Goal: Task Accomplishment & Management: Complete application form

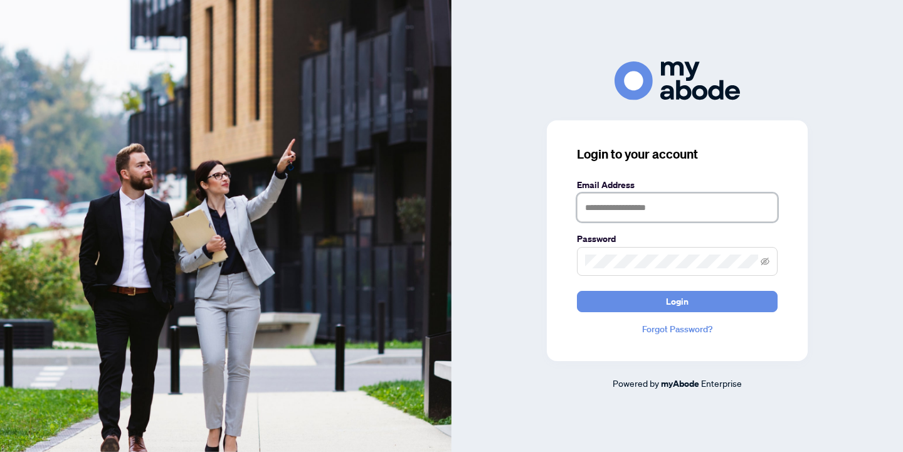
type input "**********"
click at [677, 301] on button "Login" at bounding box center [677, 301] width 201 height 21
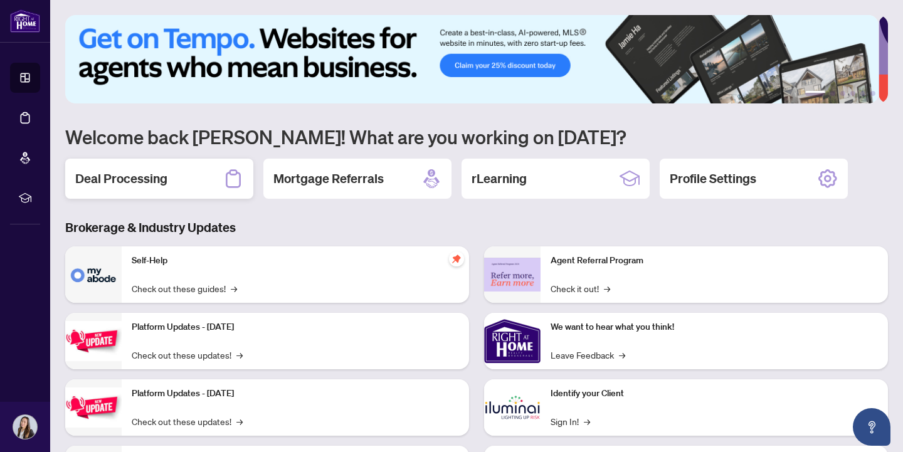
click at [117, 176] on h2 "Deal Processing" at bounding box center [121, 179] width 92 height 18
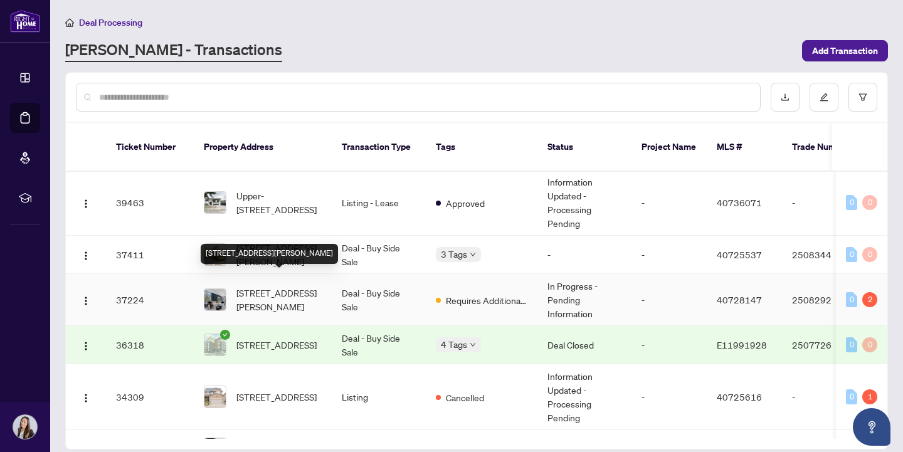
click at [277, 287] on span "[STREET_ADDRESS][PERSON_NAME]" at bounding box center [278, 300] width 85 height 28
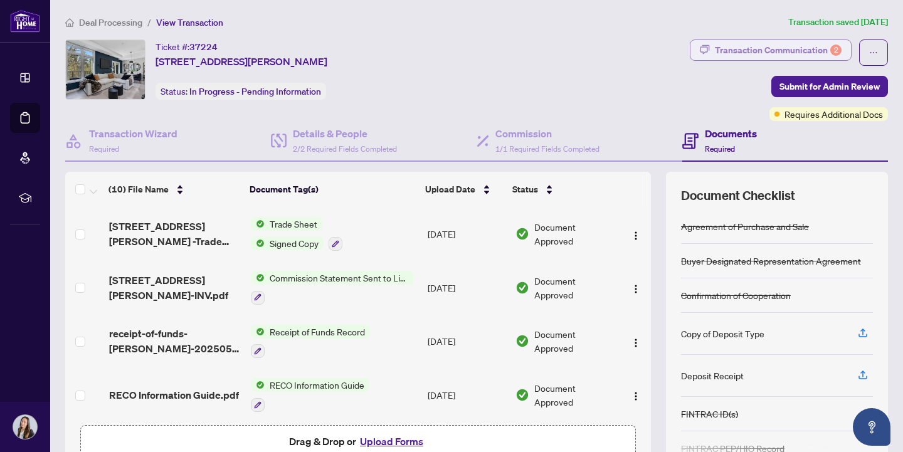
click at [759, 49] on div "Transaction Communication 2" at bounding box center [778, 50] width 127 height 20
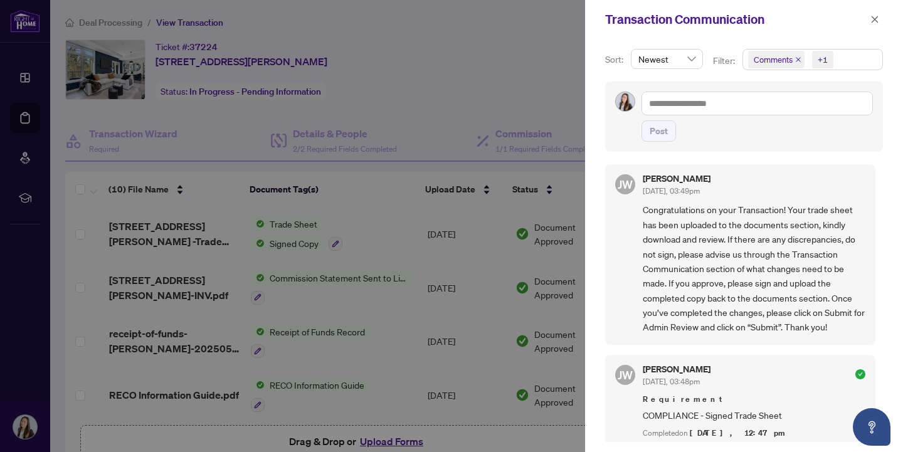
click at [847, 58] on span "Comments +1" at bounding box center [812, 60] width 139 height 20
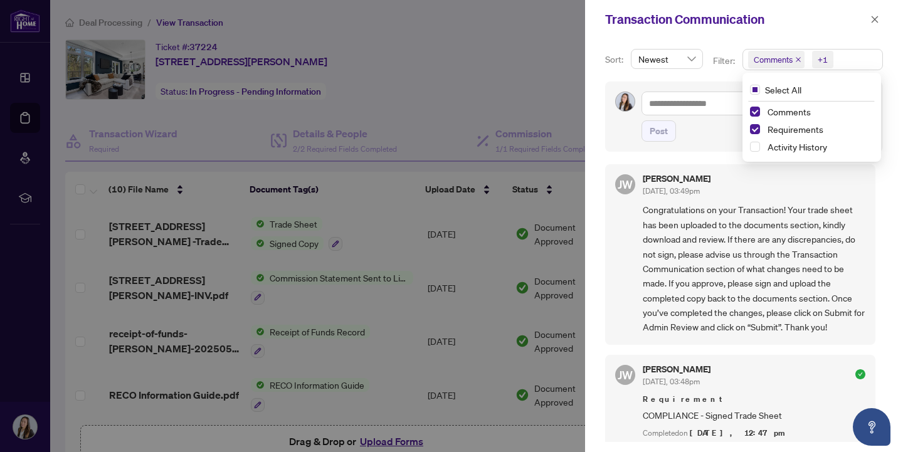
click at [800, 28] on div "Transaction Communication" at bounding box center [736, 19] width 262 height 19
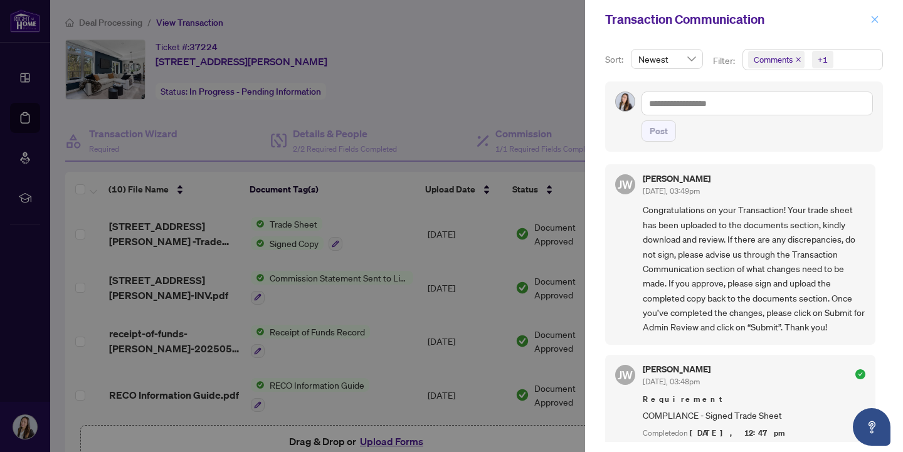
click at [876, 21] on icon "close" at bounding box center [875, 19] width 7 height 7
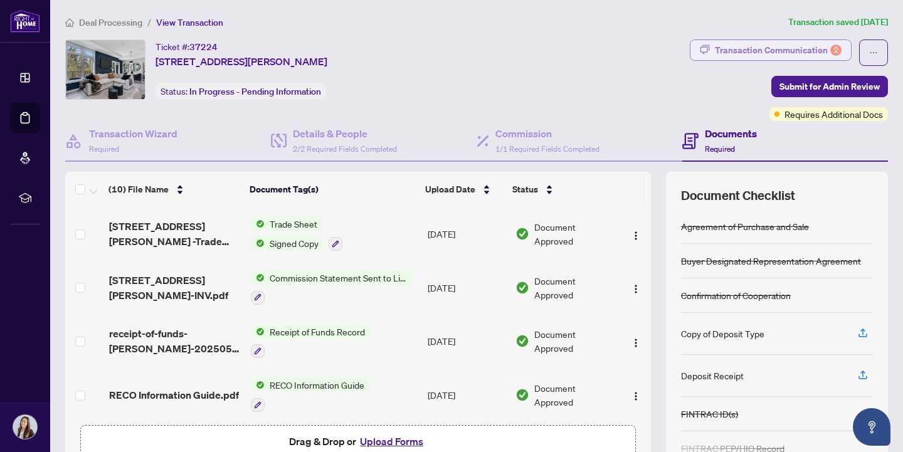
click at [738, 51] on div "Transaction Communication 2" at bounding box center [778, 50] width 127 height 20
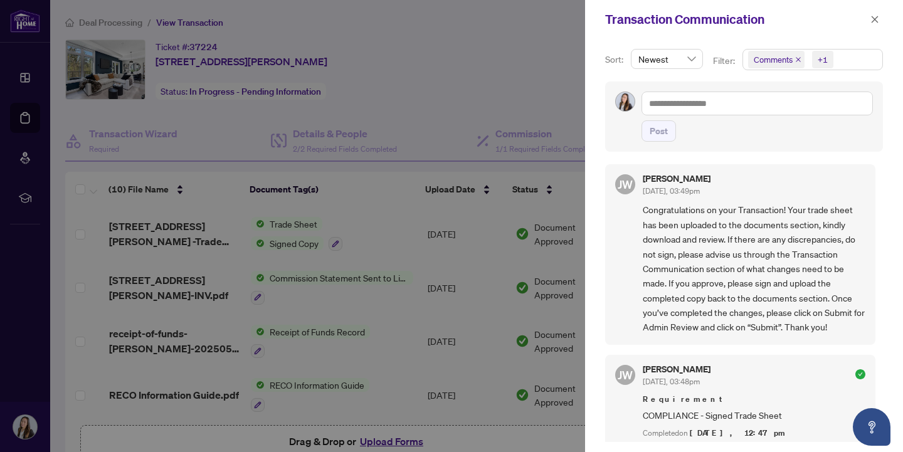
click at [689, 61] on span "Newest" at bounding box center [666, 59] width 57 height 19
click at [699, 55] on div "Newest" at bounding box center [667, 59] width 72 height 20
click at [877, 19] on icon "close" at bounding box center [874, 19] width 9 height 9
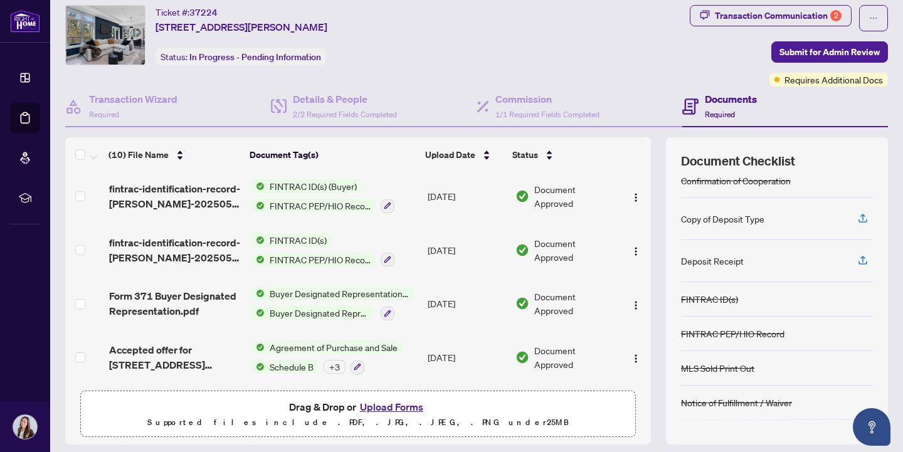
scroll to position [332, 0]
click at [857, 258] on icon "button" at bounding box center [862, 260] width 11 height 11
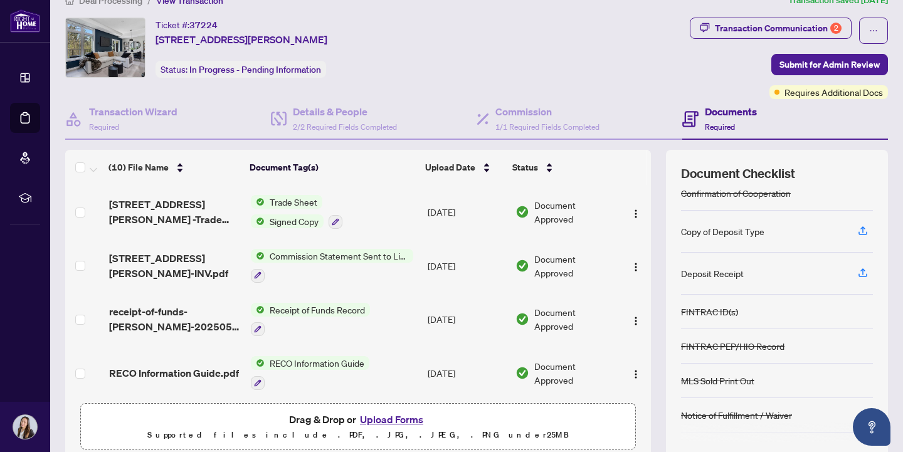
scroll to position [0, 0]
click at [857, 274] on icon "button" at bounding box center [862, 272] width 11 height 11
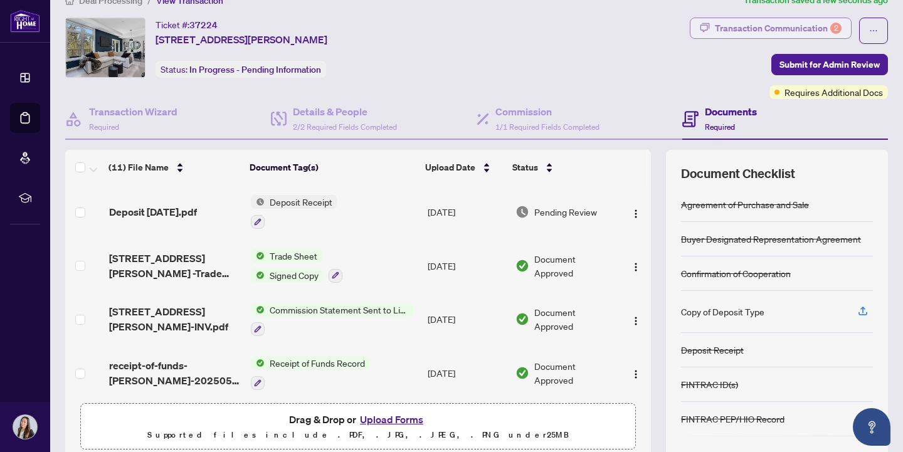
click at [715, 34] on div "Transaction Communication 2" at bounding box center [778, 28] width 127 height 20
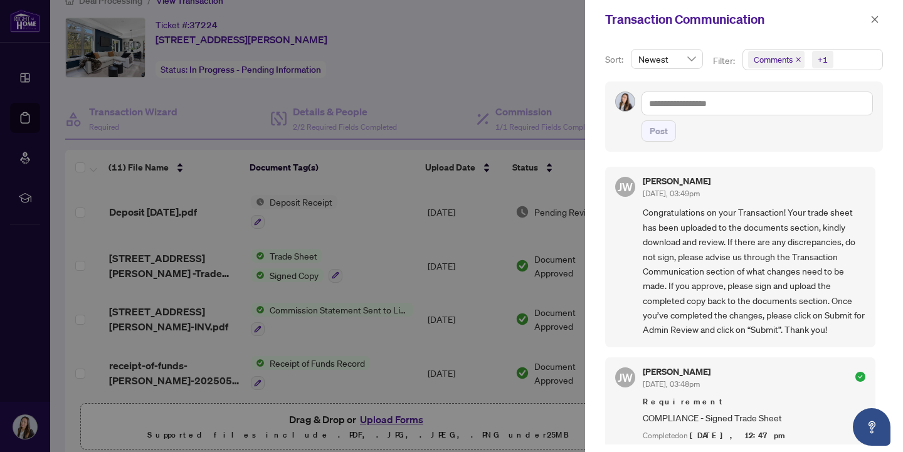
click at [795, 58] on icon "close" at bounding box center [798, 59] width 6 height 6
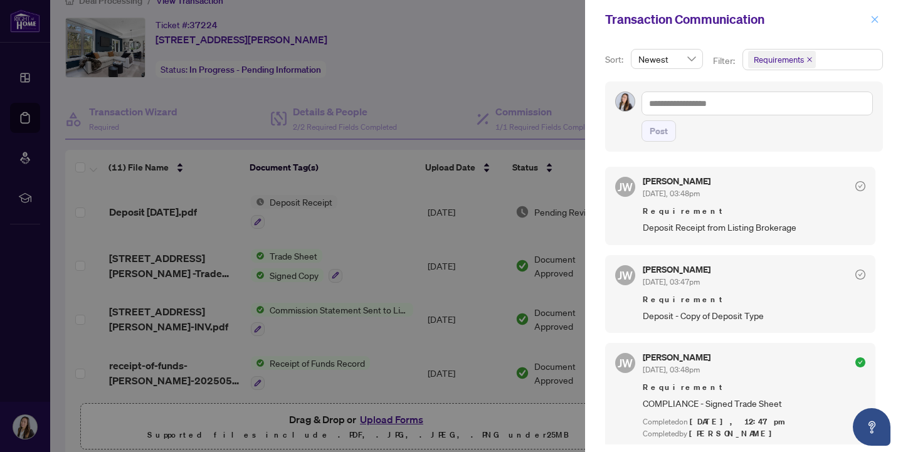
click at [877, 19] on icon "close" at bounding box center [874, 19] width 9 height 9
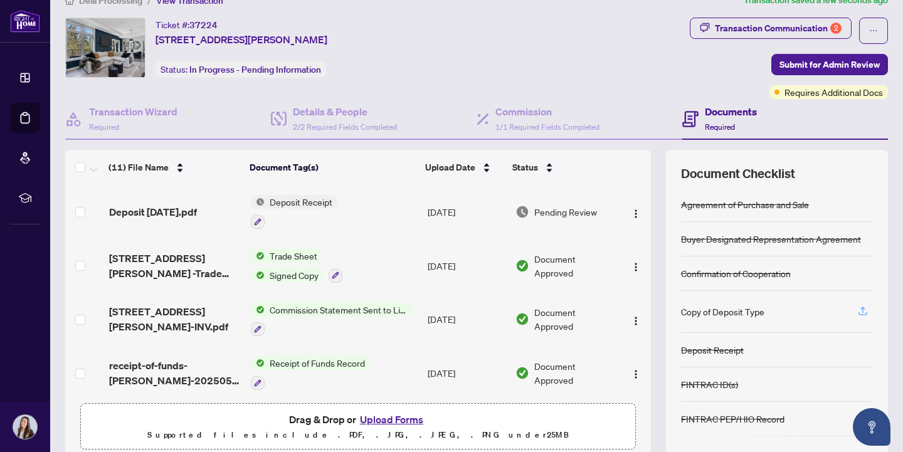
click at [857, 312] on icon "button" at bounding box center [862, 310] width 11 height 11
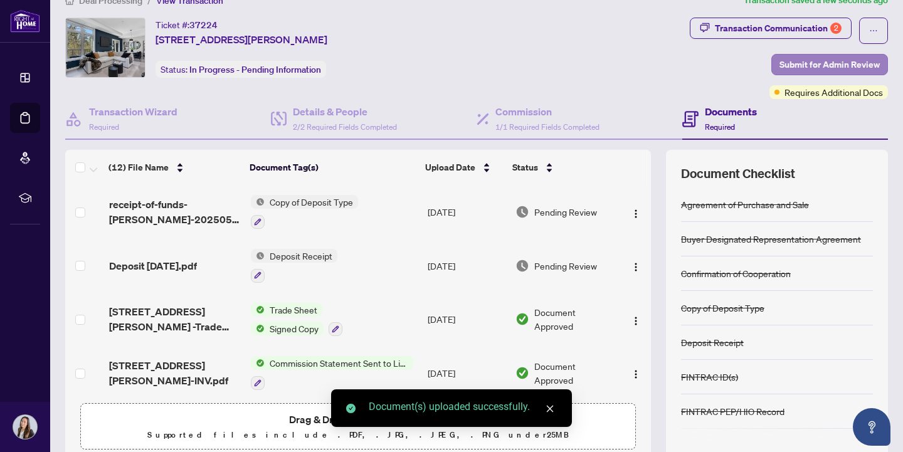
click at [814, 64] on span "Submit for Admin Review" at bounding box center [830, 65] width 100 height 20
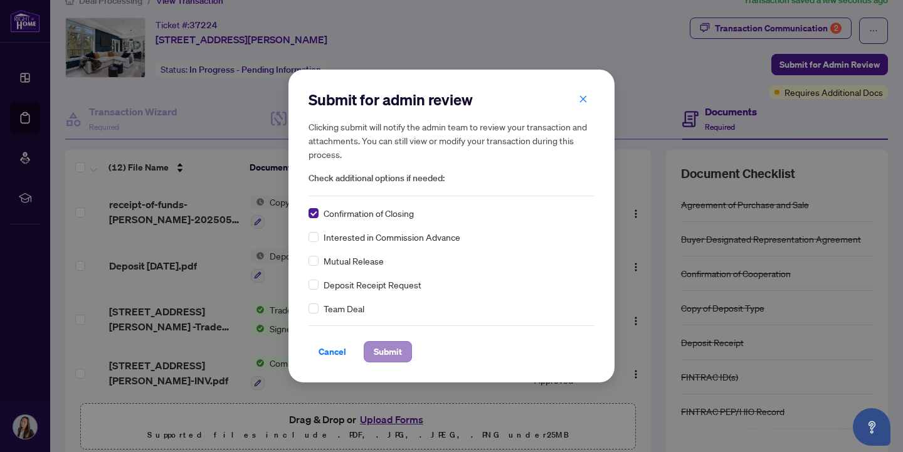
click at [389, 355] on span "Submit" at bounding box center [388, 352] width 28 height 20
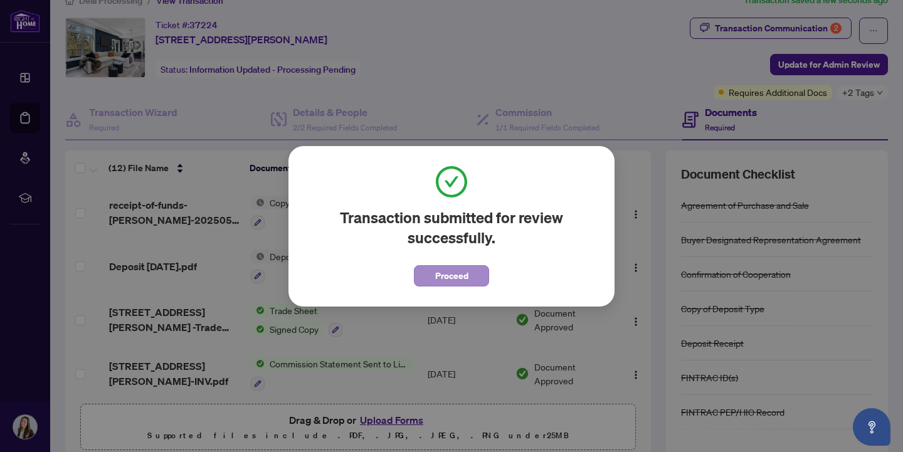
click at [440, 275] on span "Proceed" at bounding box center [451, 276] width 33 height 20
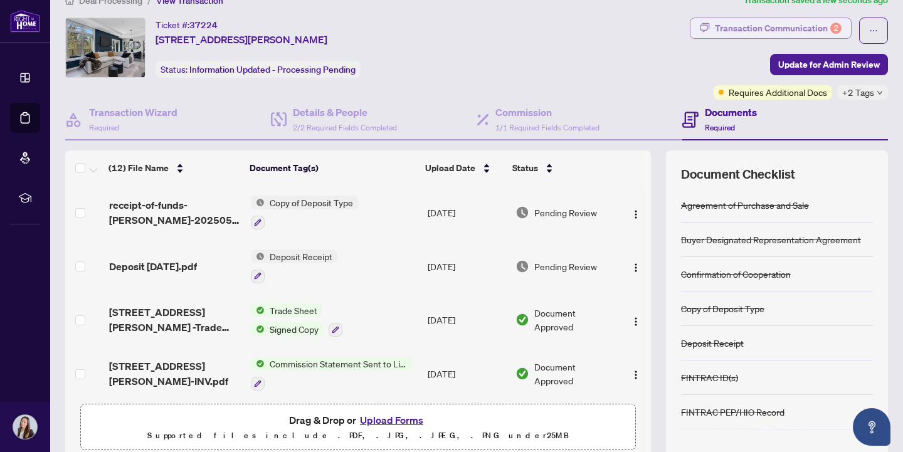
click at [0, 0] on div at bounding box center [0, 0] width 0 height 0
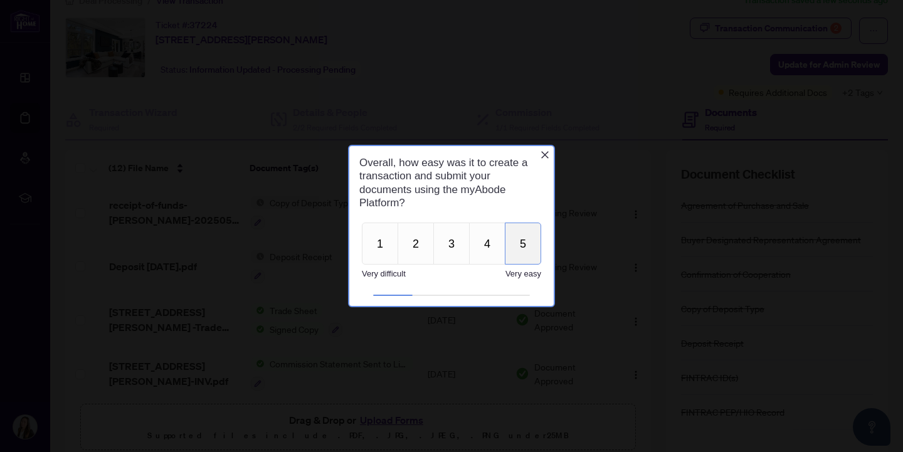
click at [529, 251] on button "5" at bounding box center [523, 244] width 36 height 42
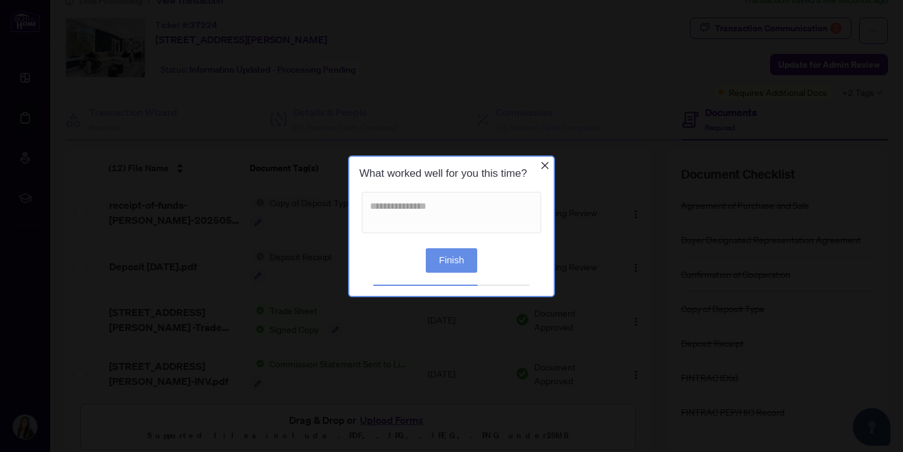
click at [450, 260] on button "Finish" at bounding box center [451, 260] width 51 height 24
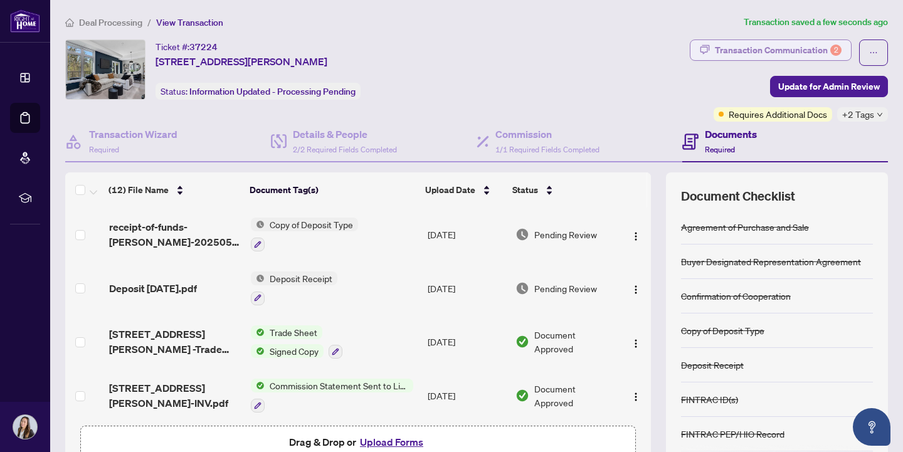
click at [808, 48] on div "Transaction Communication 2" at bounding box center [778, 50] width 127 height 20
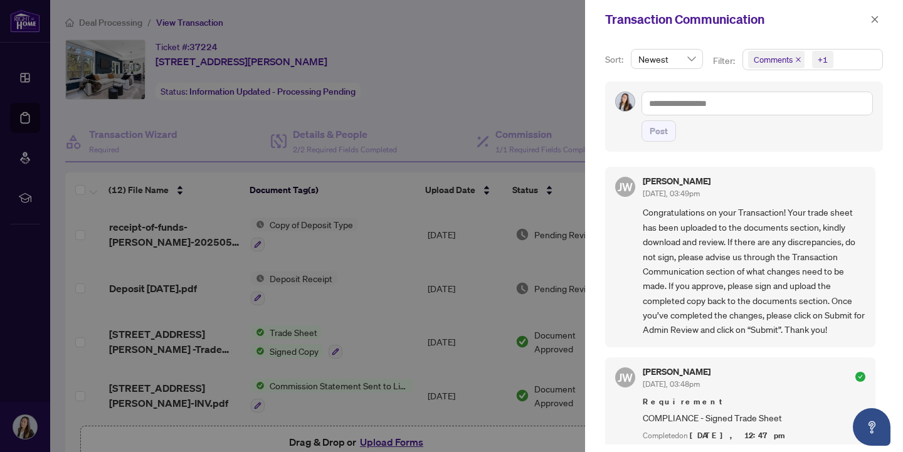
click at [778, 60] on span "Comments" at bounding box center [773, 59] width 39 height 13
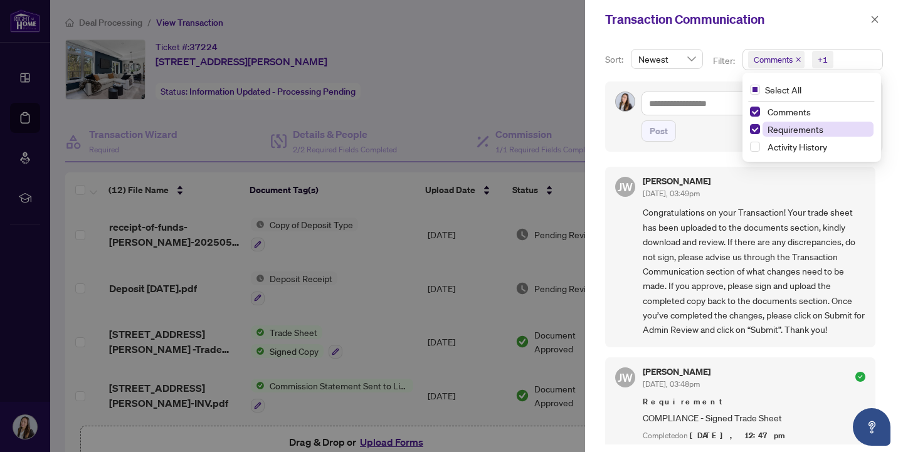
click at [780, 127] on span "Requirements" at bounding box center [796, 129] width 56 height 11
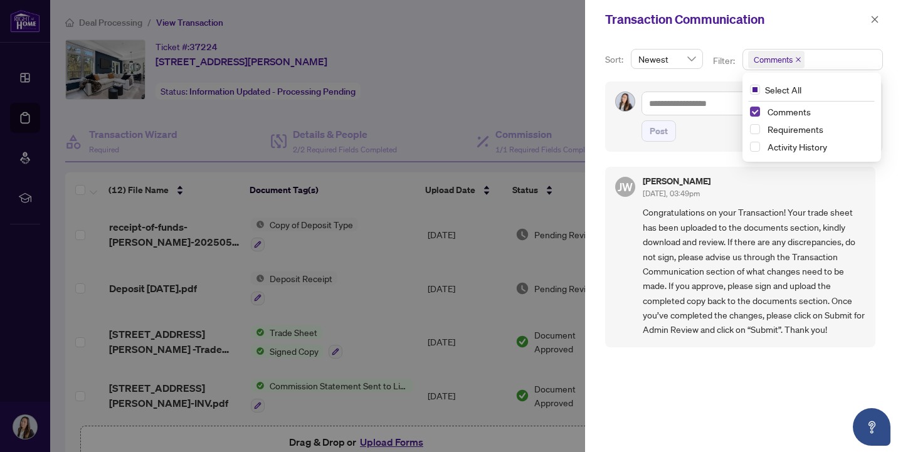
click at [753, 110] on span "Select Comments" at bounding box center [755, 112] width 10 height 10
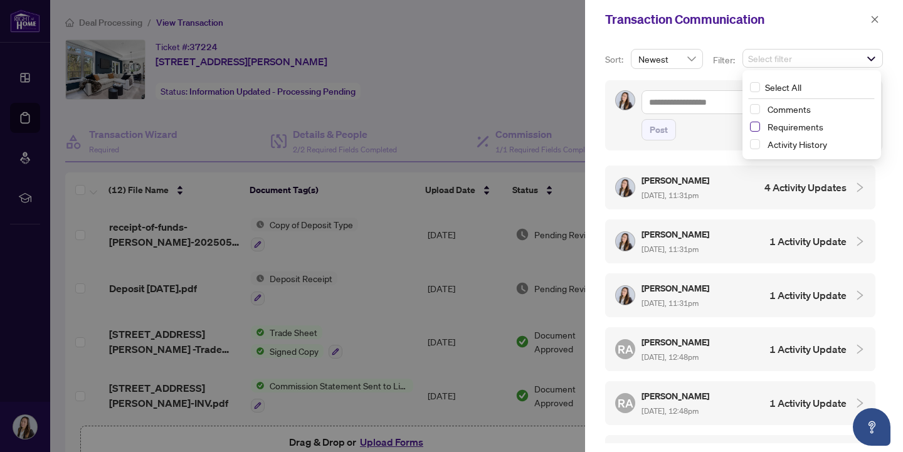
click at [752, 129] on span "Select Requirements" at bounding box center [755, 127] width 10 height 10
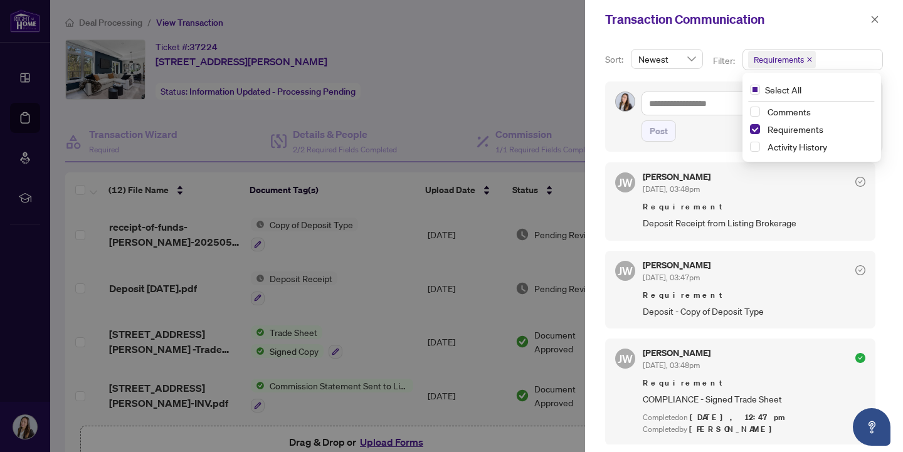
scroll to position [3, 0]
click at [875, 16] on icon "close" at bounding box center [874, 19] width 9 height 9
